Goal: Task Accomplishment & Management: Use online tool/utility

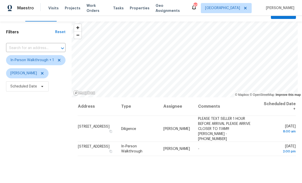
scroll to position [9, 0]
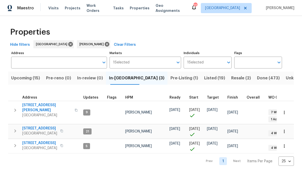
click at [231, 77] on span "Resale (2)" at bounding box center [241, 78] width 20 height 7
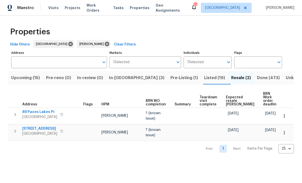
click at [204, 78] on span "Listed (19)" at bounding box center [214, 78] width 21 height 7
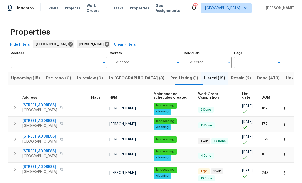
click at [24, 75] on span "Upcoming (15)" at bounding box center [25, 78] width 29 height 7
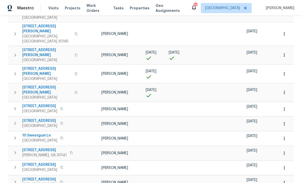
scroll to position [145, 0]
click at [288, 68] on button "button" at bounding box center [284, 73] width 11 height 11
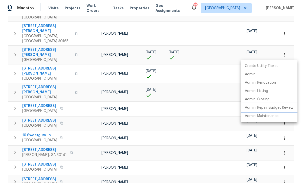
click at [276, 109] on p "Admin: Repair Budget Review" at bounding box center [269, 107] width 49 height 5
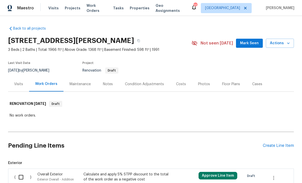
click at [18, 83] on div "Visits" at bounding box center [18, 84] width 9 height 5
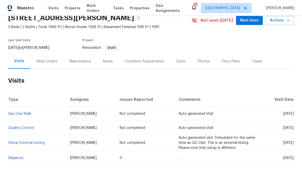
scroll to position [23, 0]
click at [14, 157] on link "Diligence" at bounding box center [15, 159] width 15 height 4
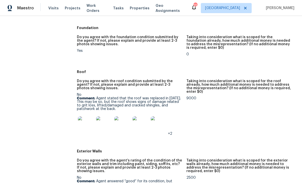
scroll to position [139, 0]
click at [89, 124] on img at bounding box center [86, 125] width 16 height 16
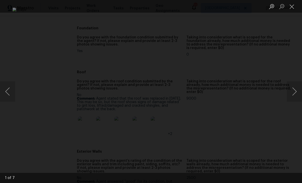
click at [295, 94] on button "Next image" at bounding box center [294, 91] width 15 height 20
click at [295, 91] on button "Next image" at bounding box center [294, 91] width 15 height 20
click at [295, 93] on button "Next image" at bounding box center [294, 91] width 15 height 20
click at [292, 94] on button "Next image" at bounding box center [294, 91] width 15 height 20
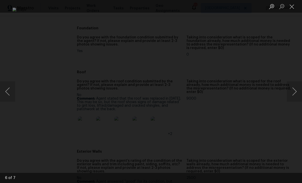
click at [291, 6] on button "Close lightbox" at bounding box center [292, 6] width 10 height 9
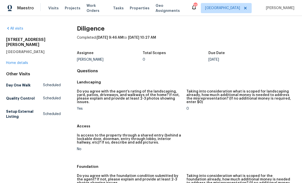
scroll to position [0, 0]
